Goal: Task Accomplishment & Management: Manage account settings

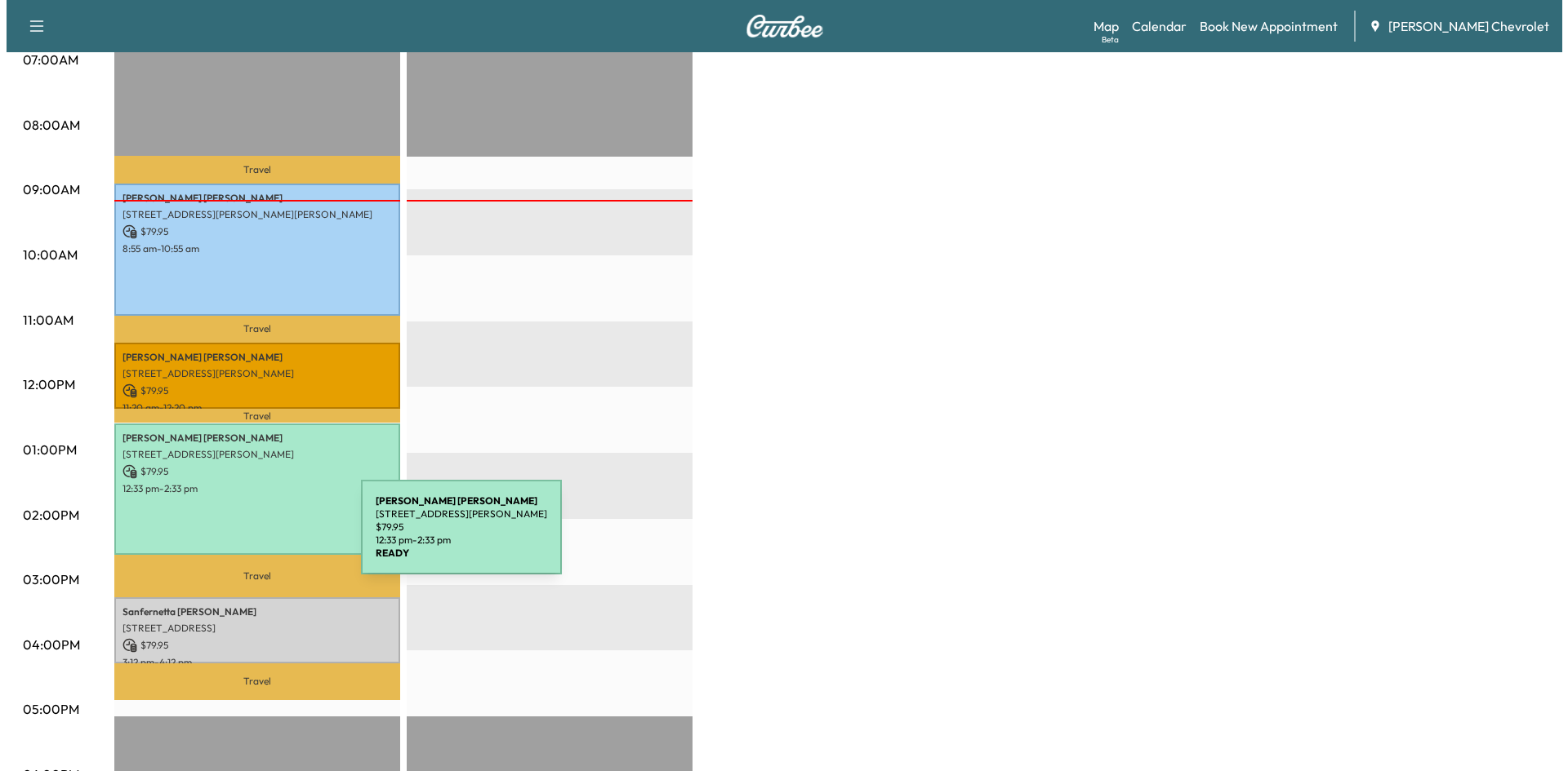
scroll to position [490, 0]
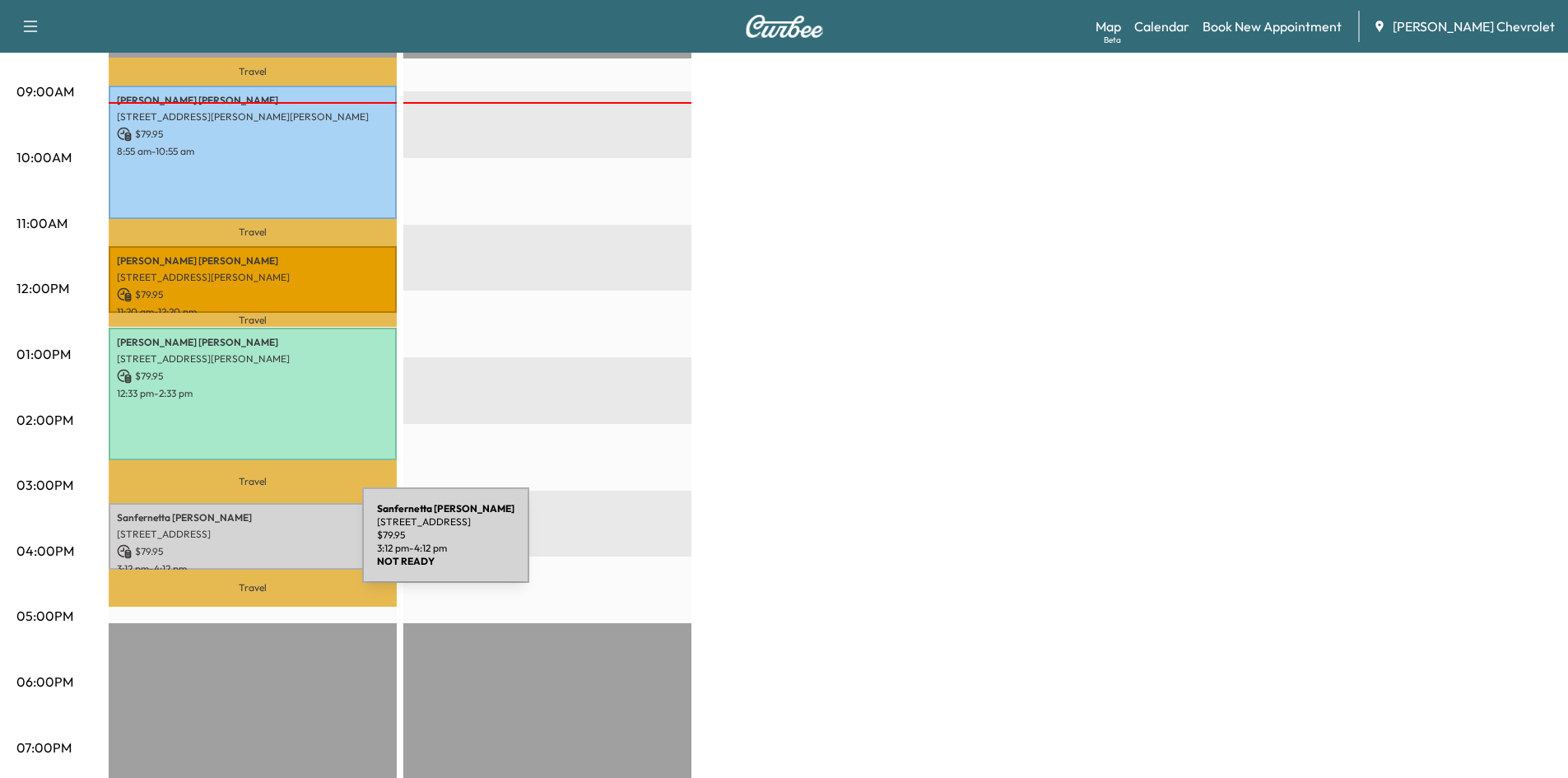
click at [238, 544] on p "$ 79.95" at bounding box center [253, 551] width 272 height 15
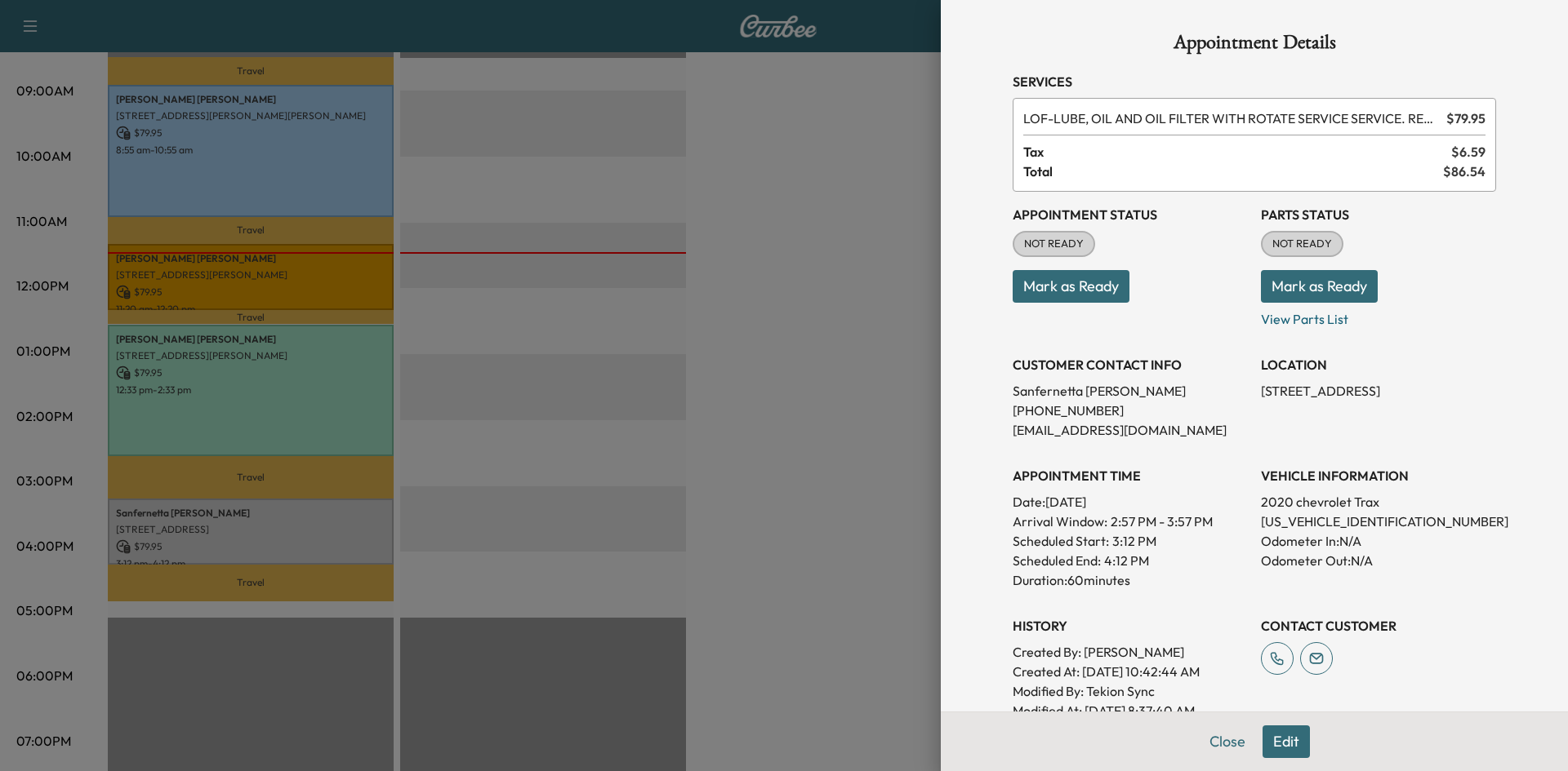
click at [1305, 302] on button "Mark as Ready" at bounding box center [1319, 287] width 116 height 33
click at [1380, 46] on div "Failed to update Parts status." at bounding box center [1430, 43] width 196 height 19
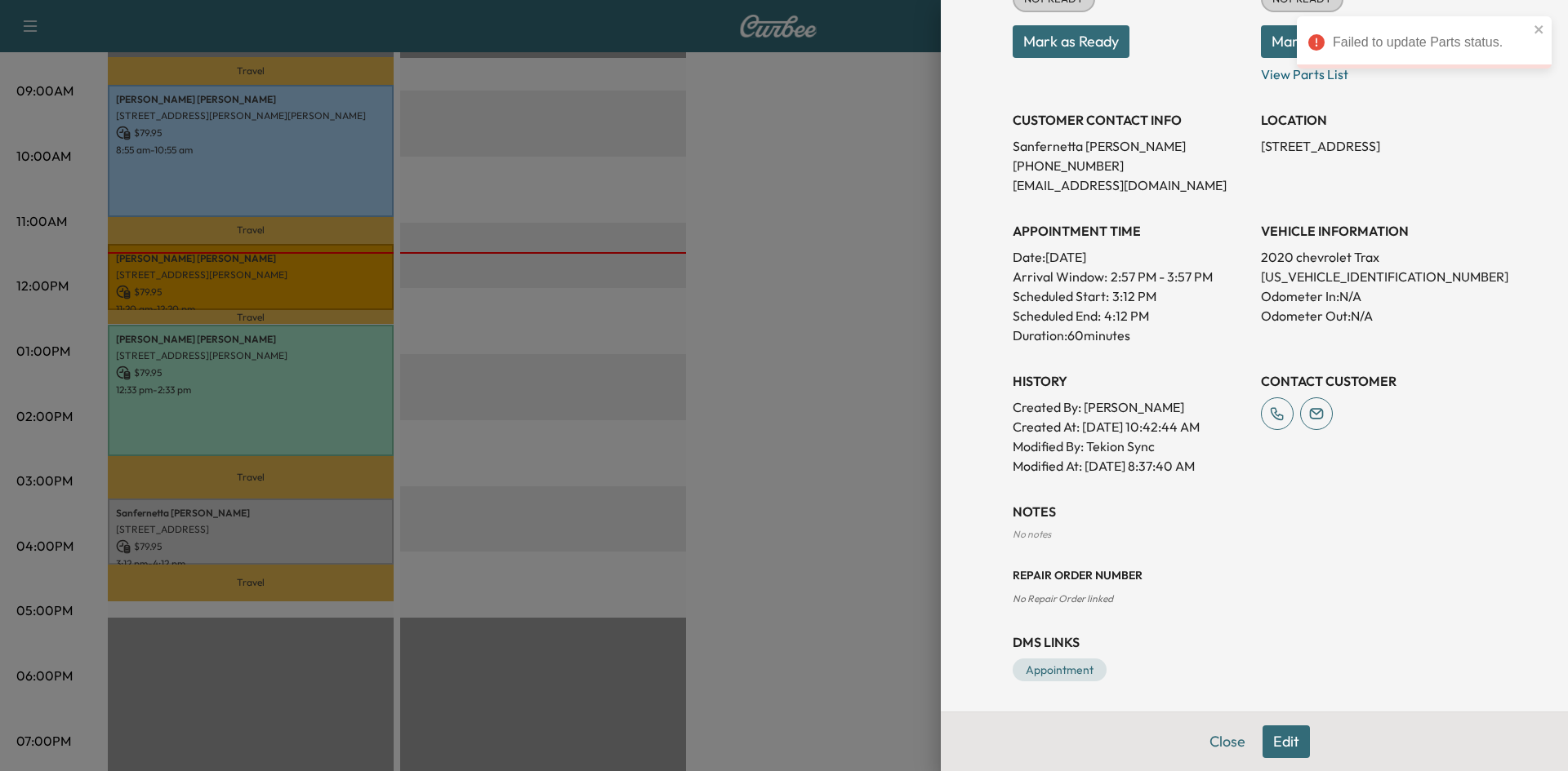
click at [1279, 735] on button "Edit" at bounding box center [1286, 742] width 47 height 33
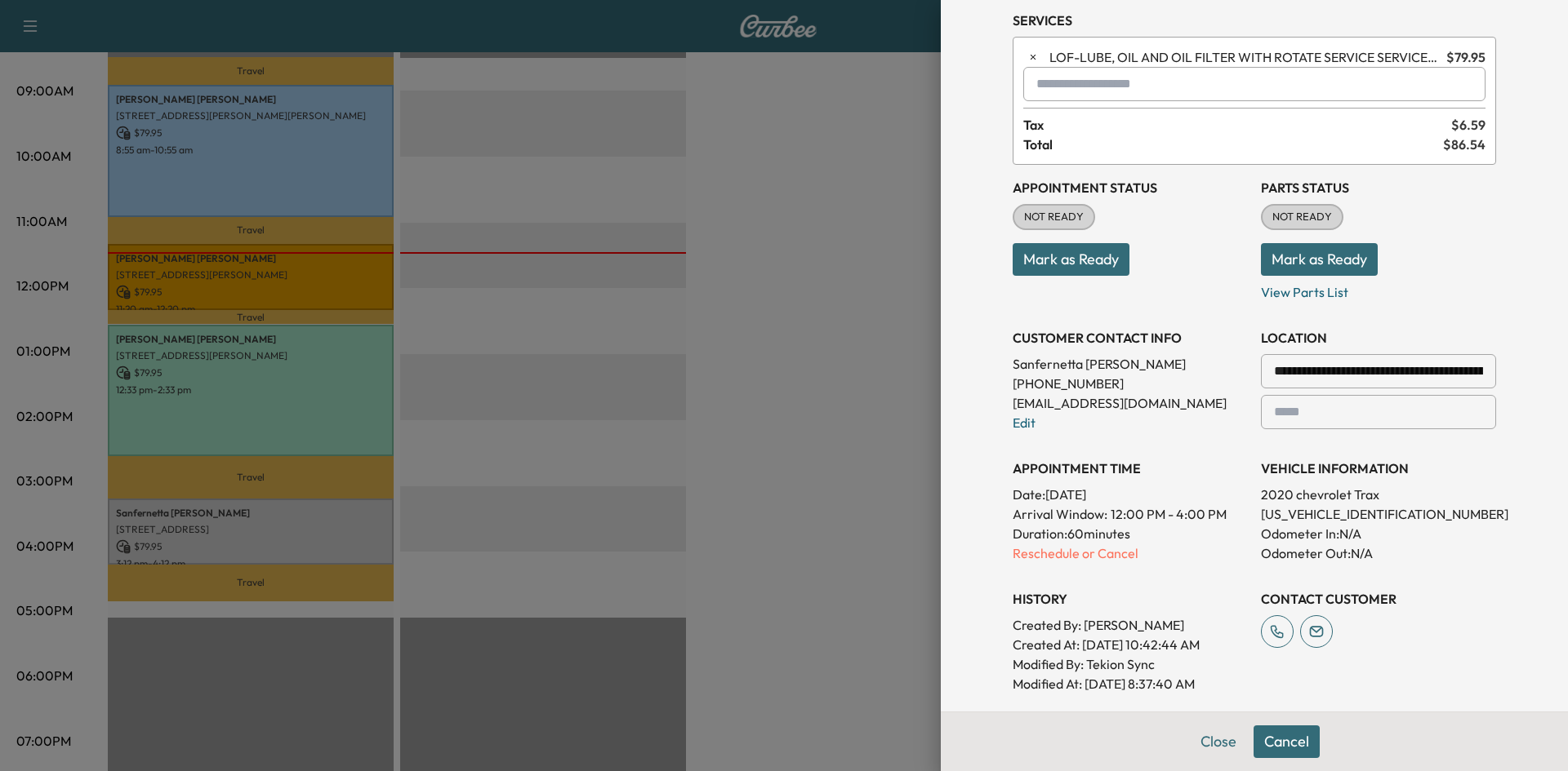
scroll to position [0, 0]
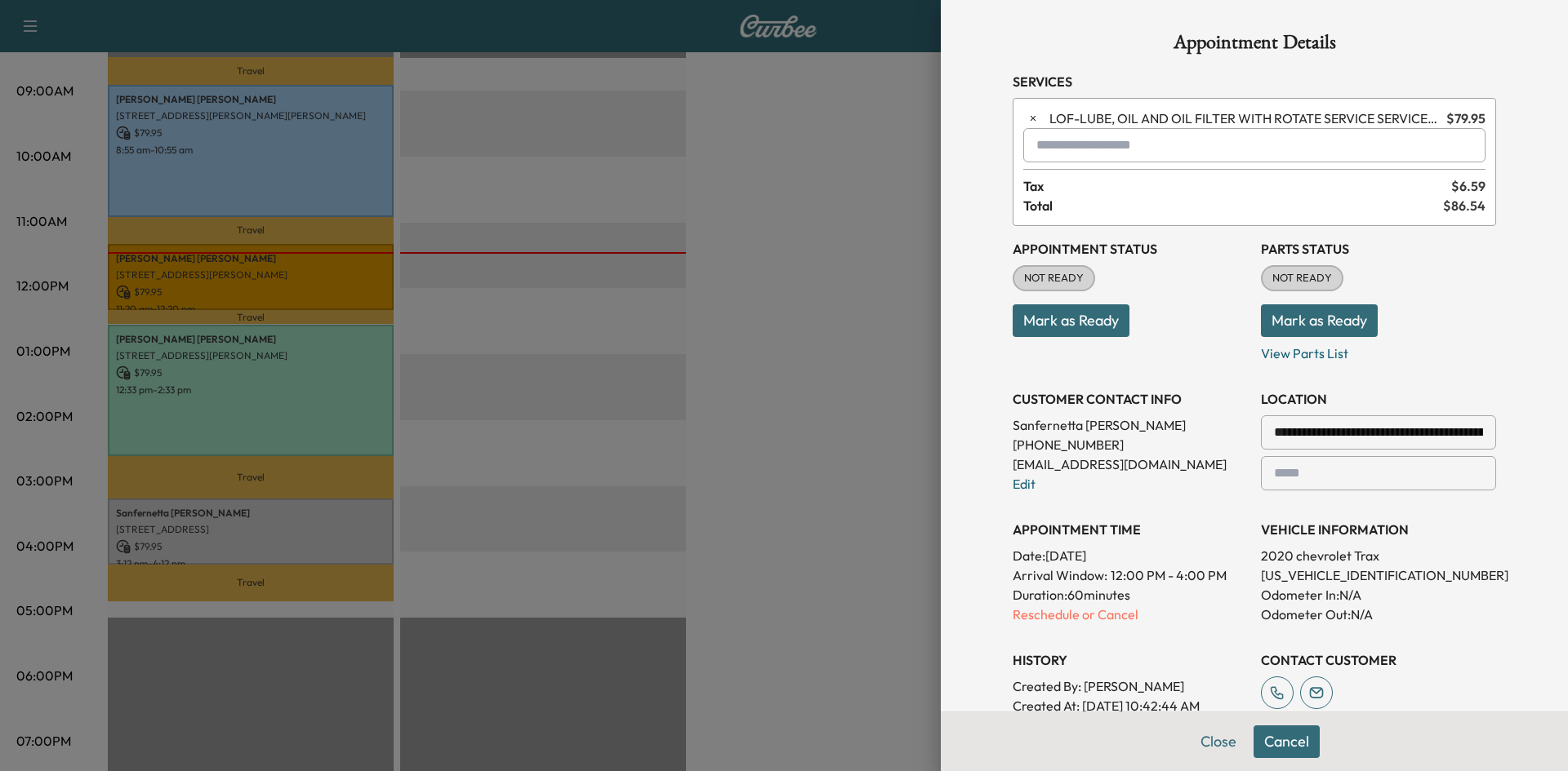
click at [1322, 325] on button "Mark as Ready" at bounding box center [1319, 321] width 116 height 33
click at [1265, 740] on button "Cancel" at bounding box center [1286, 742] width 66 height 33
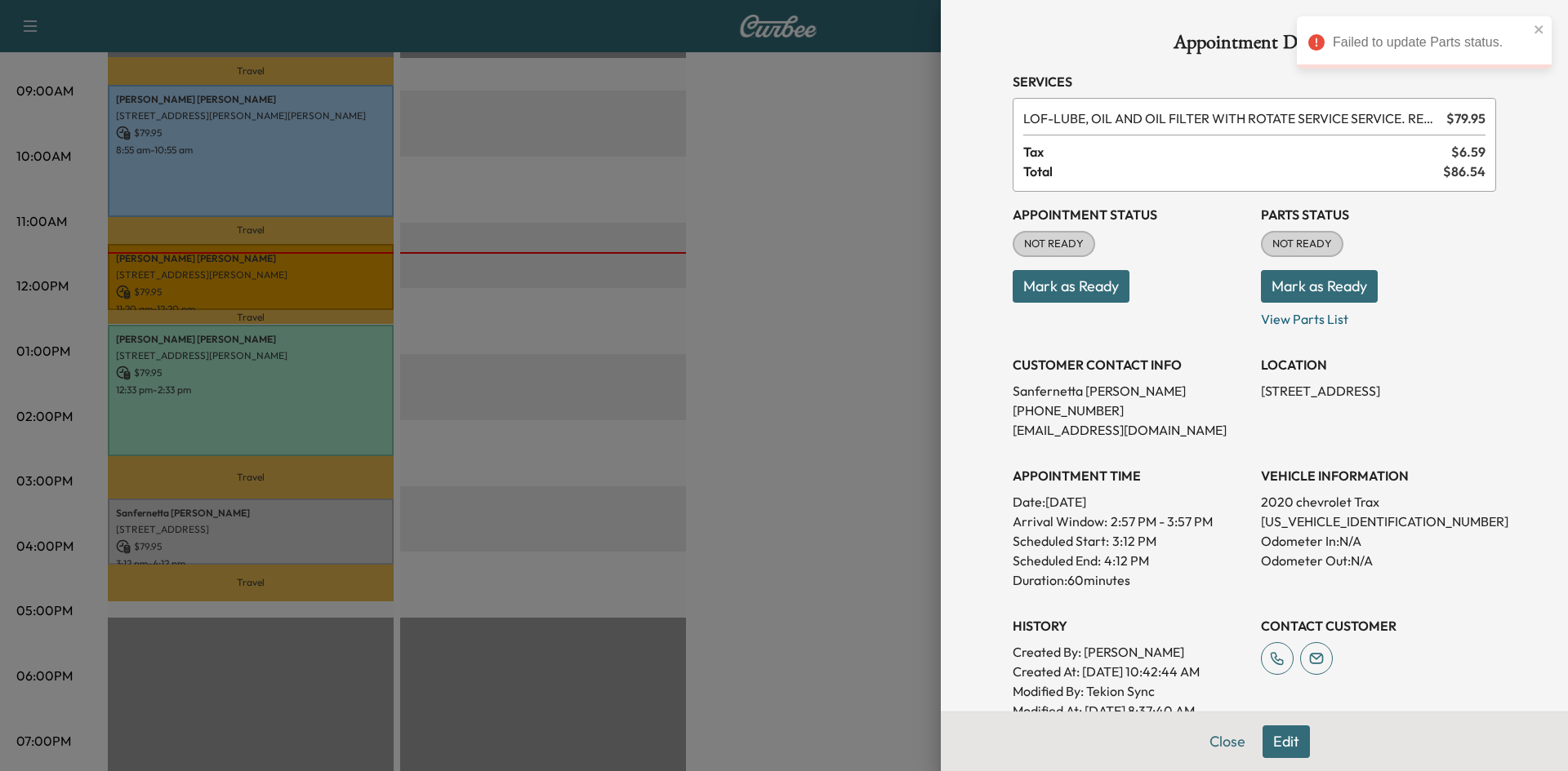
click at [1297, 287] on button "Mark as Ready" at bounding box center [1319, 287] width 116 height 33
click at [714, 225] on div at bounding box center [784, 386] width 1568 height 771
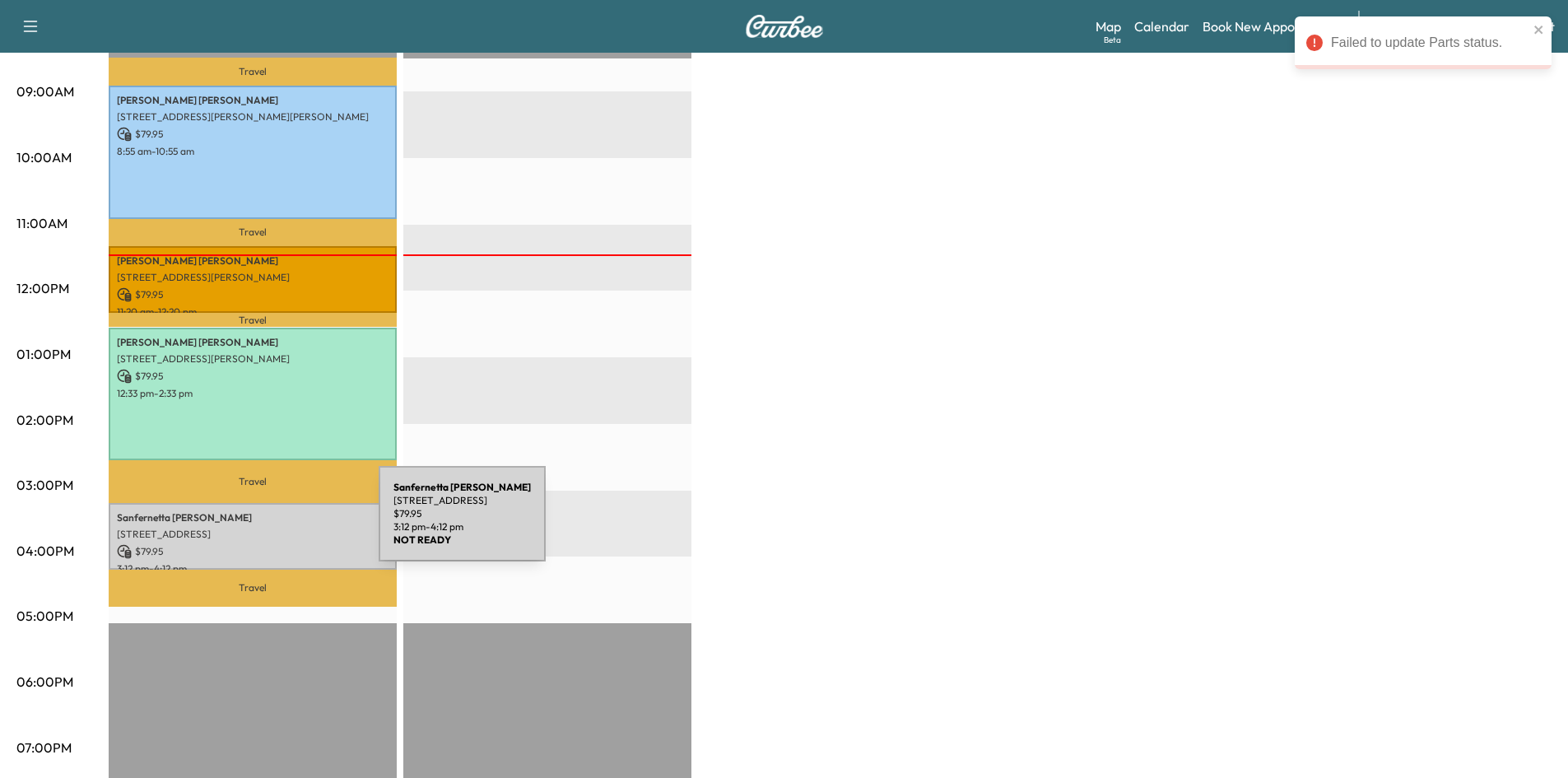
click at [254, 528] on p "[STREET_ADDRESS]" at bounding box center [253, 534] width 272 height 13
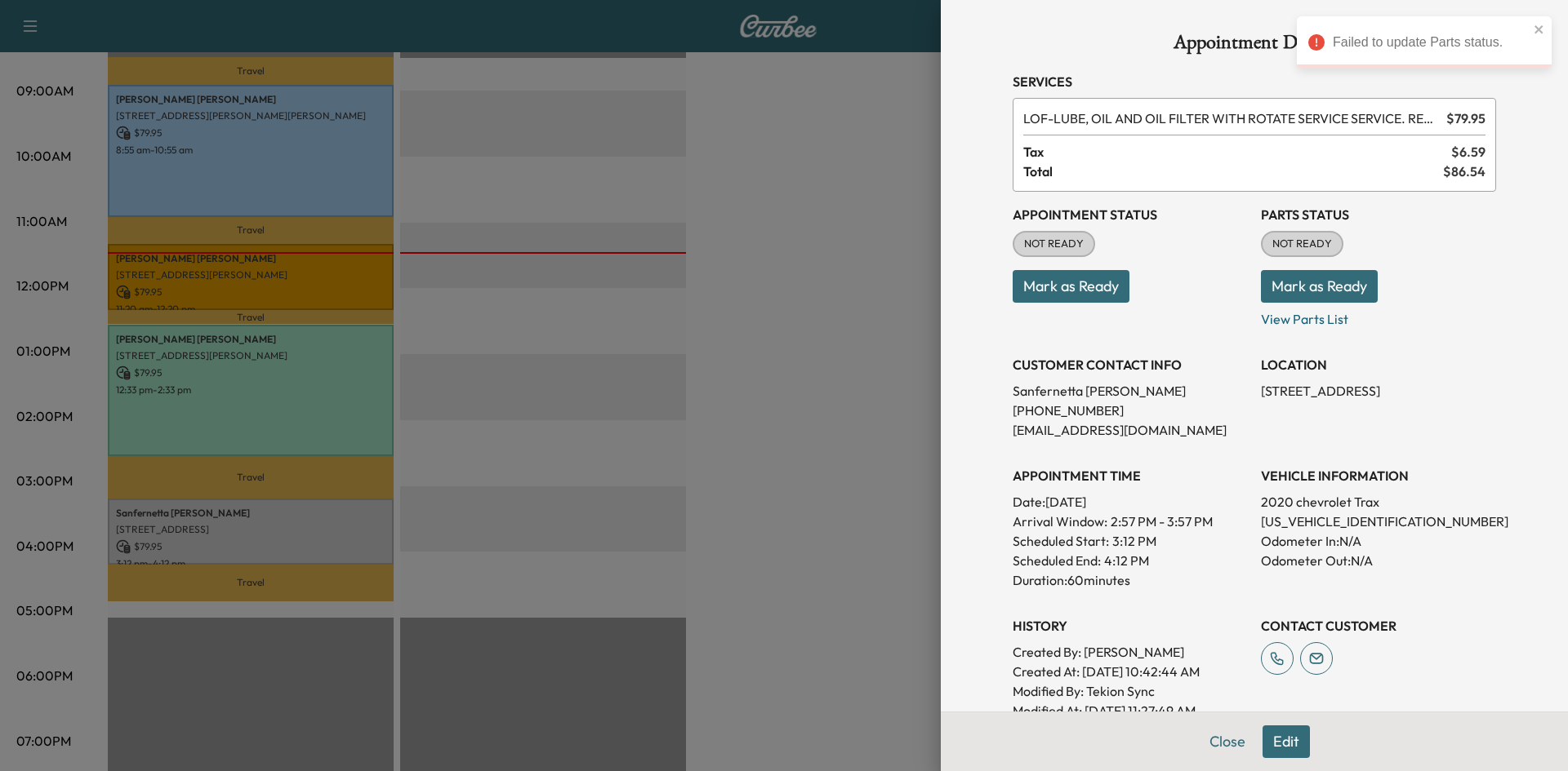
click at [1317, 279] on button "Mark as Ready" at bounding box center [1319, 287] width 116 height 33
drag, startPoint x: 1339, startPoint y: 277, endPoint x: 1289, endPoint y: 297, distance: 53.9
click at [1338, 277] on p "Mark as Ready" at bounding box center [1378, 279] width 235 height 46
click at [600, 548] on div at bounding box center [784, 386] width 1568 height 771
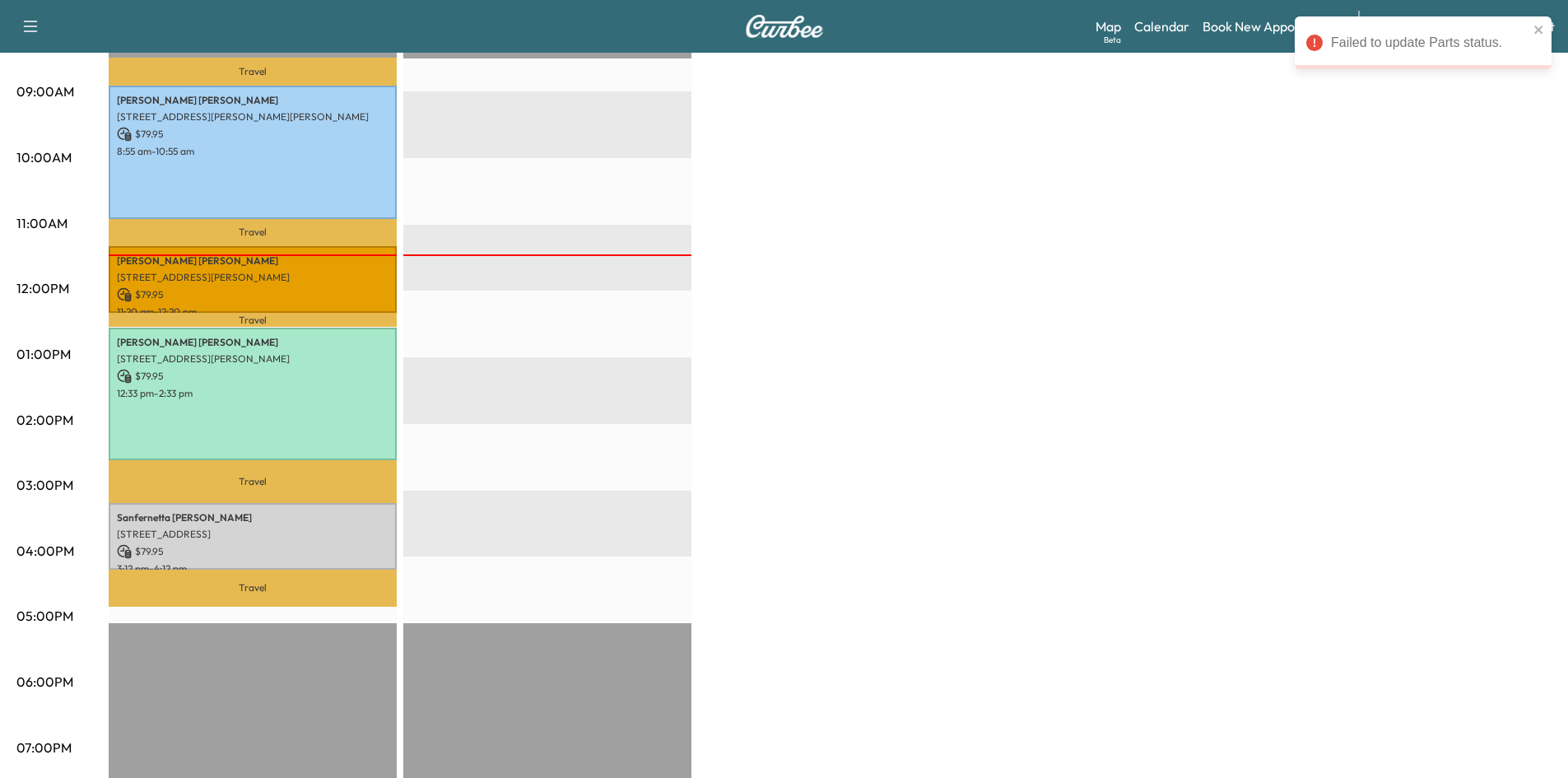
click at [333, 544] on p "$ 79.95" at bounding box center [253, 551] width 272 height 15
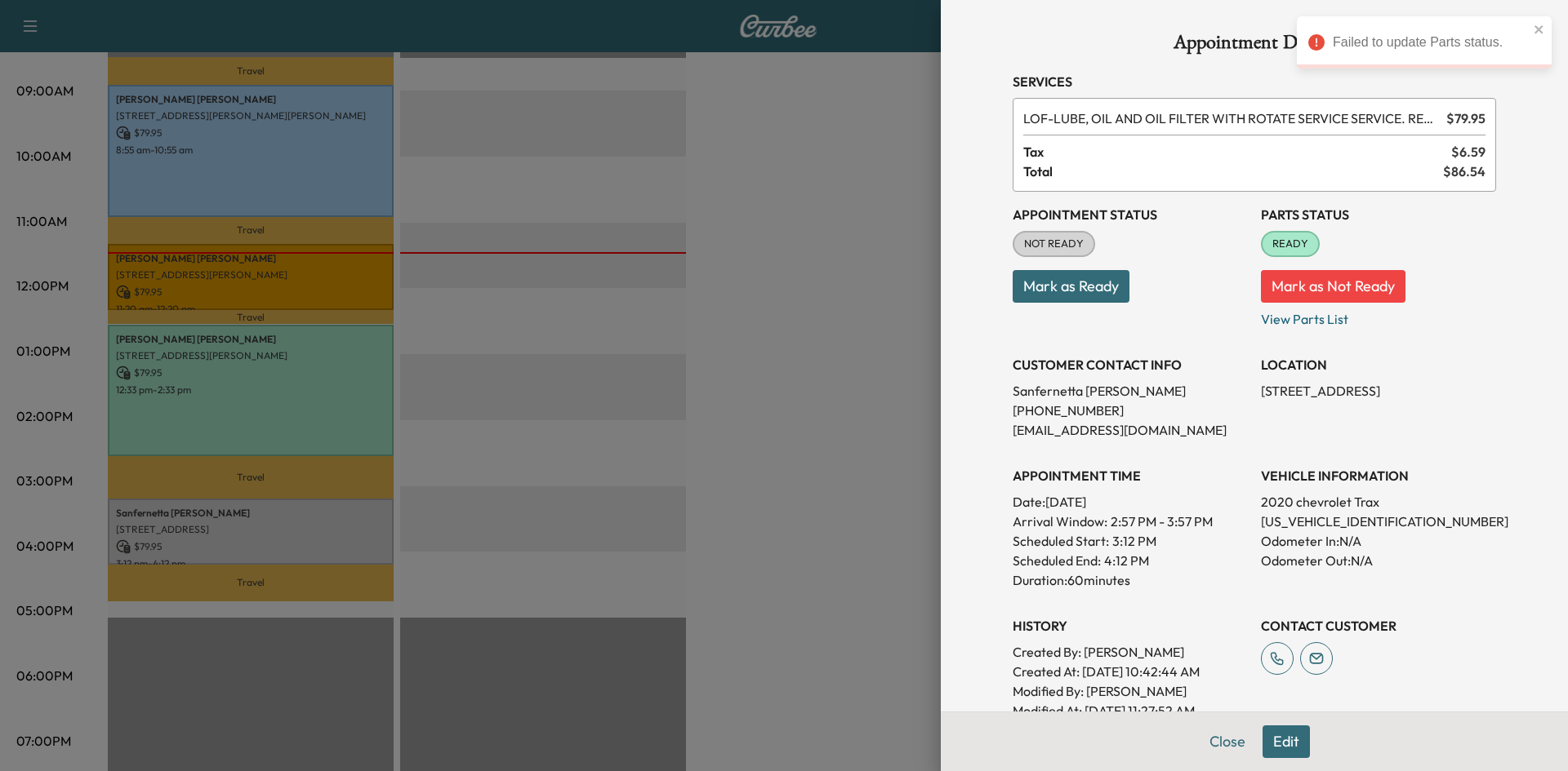
click at [766, 276] on div at bounding box center [784, 386] width 1568 height 771
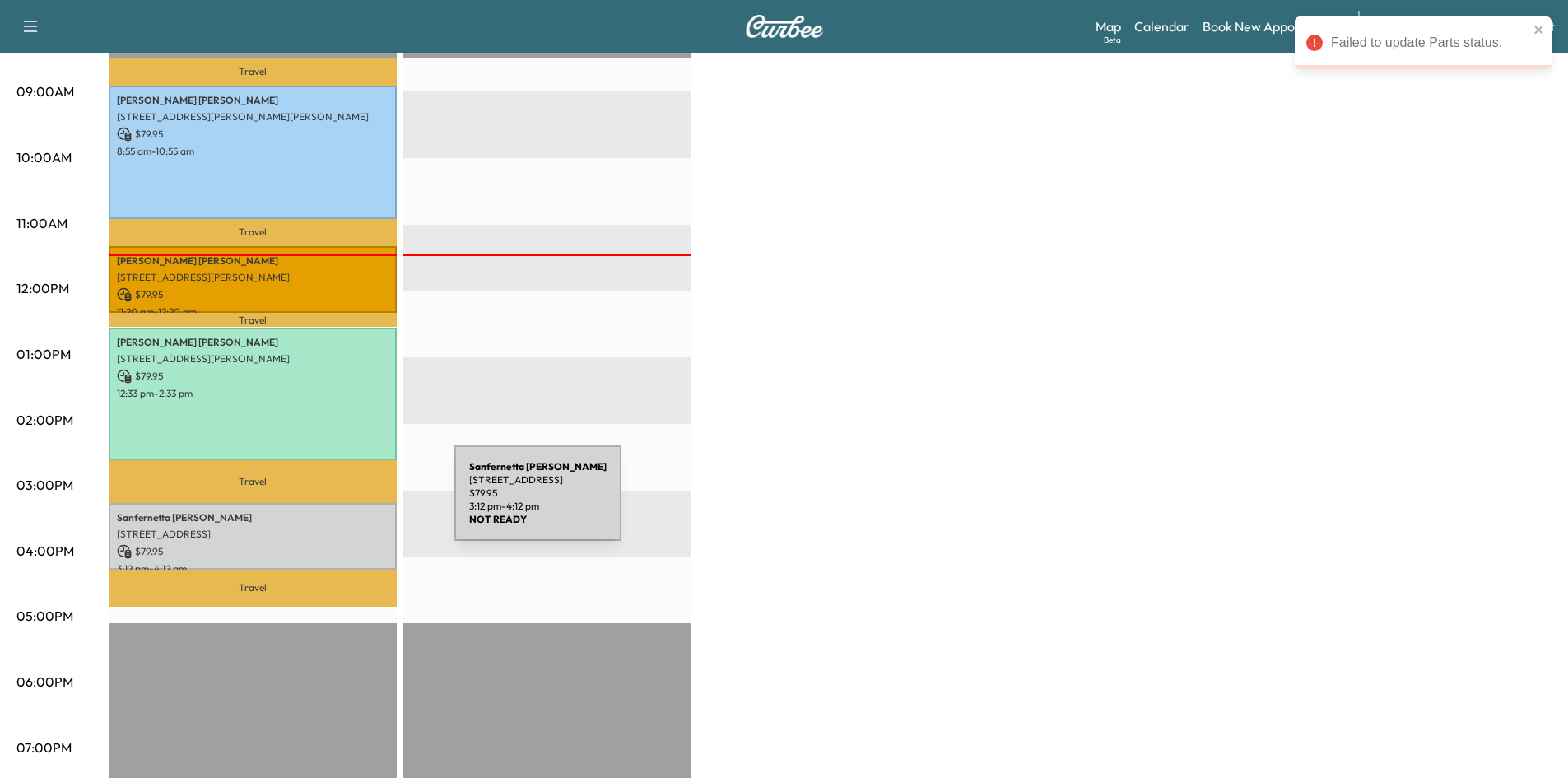
click at [323, 519] on div "Sanfernetta [PERSON_NAME] [STREET_ADDRESS] $ 79.95 3:12 pm - 4:12 pm" at bounding box center [252, 537] width 288 height 66
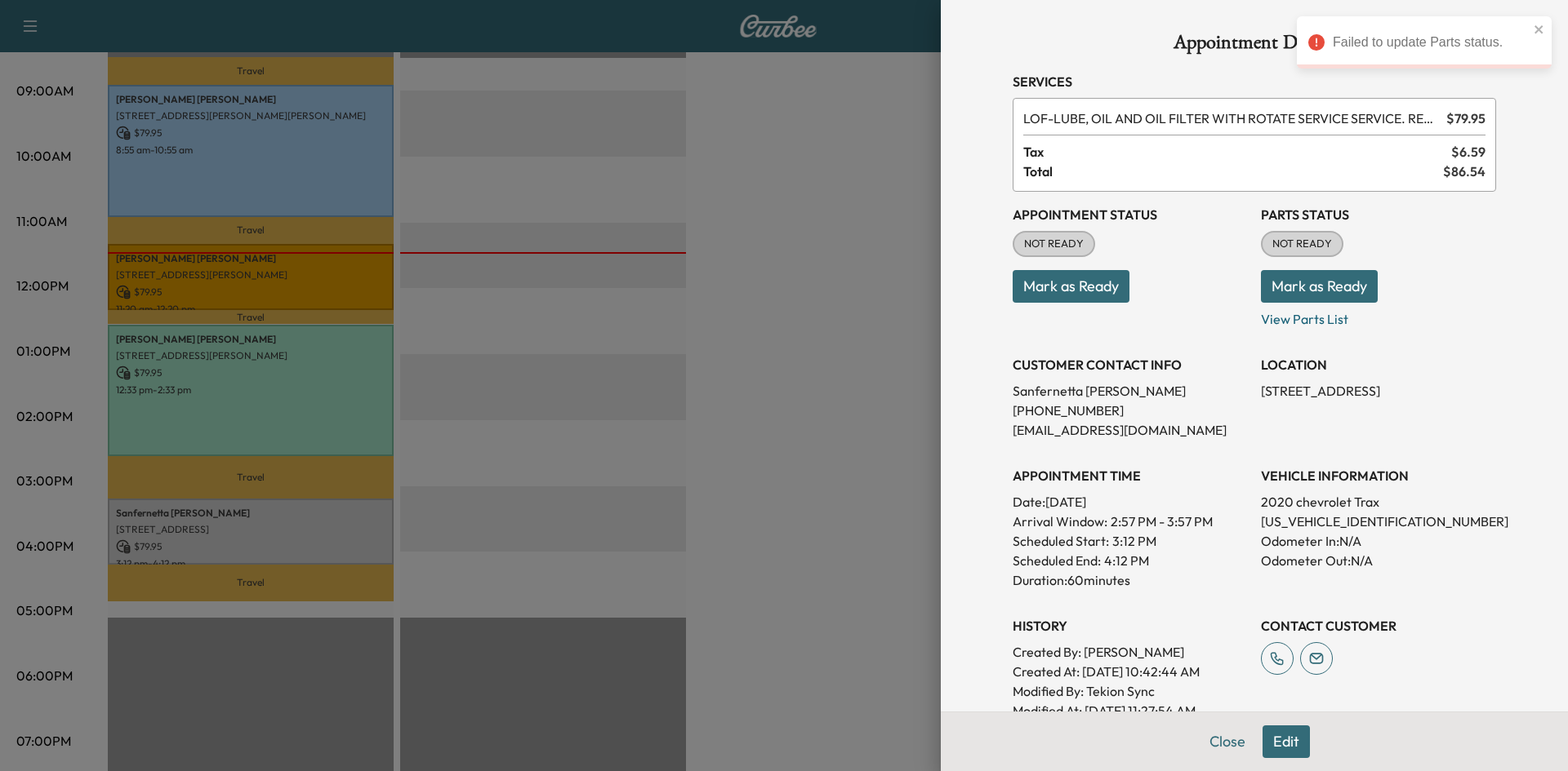
click at [805, 359] on div at bounding box center [784, 386] width 1568 height 771
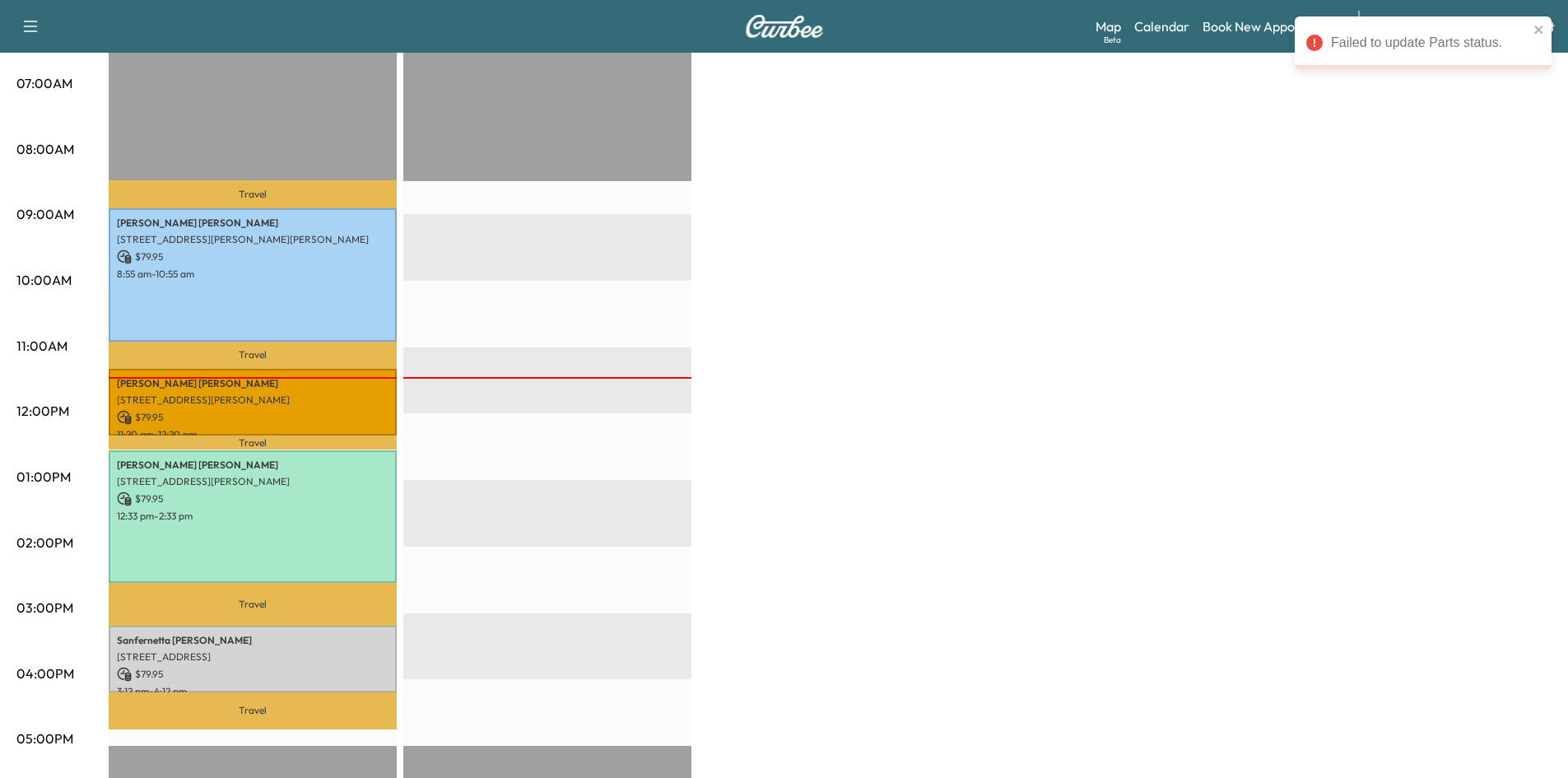
scroll to position [165, 0]
